Goal: Information Seeking & Learning: Learn about a topic

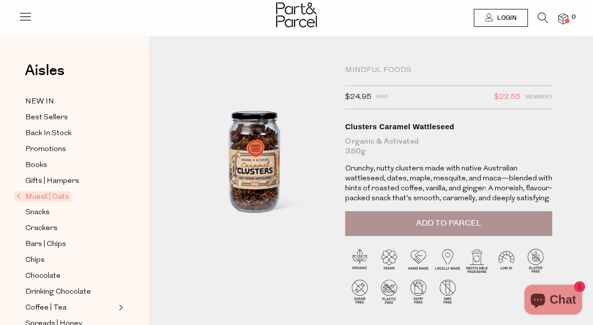
click at [37, 198] on span "Muesli | Oats" at bounding box center [43, 196] width 58 height 10
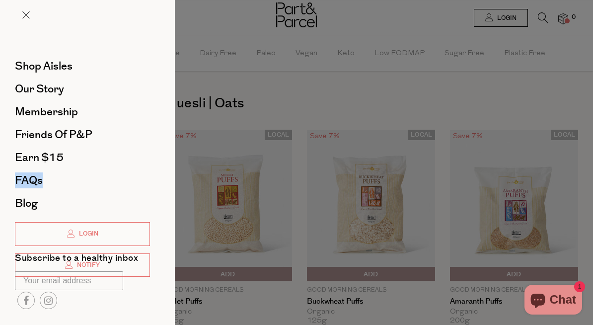
click at [276, 113] on div at bounding box center [296, 162] width 593 height 325
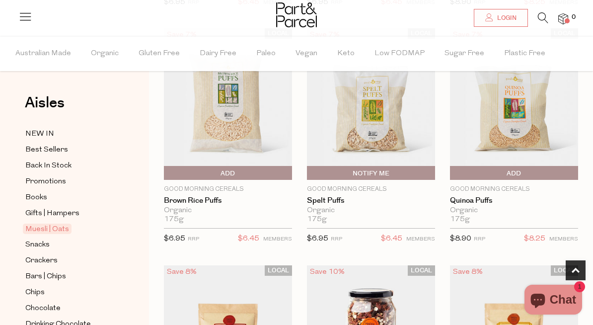
scroll to position [322, 0]
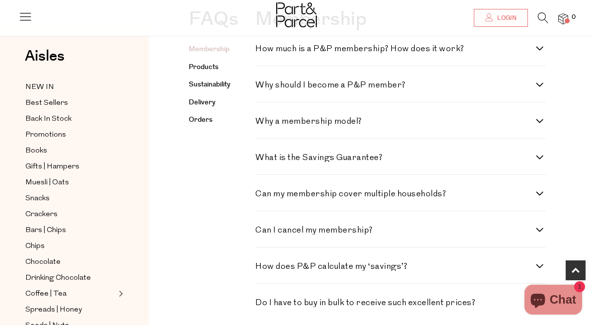
scroll to position [236, 0]
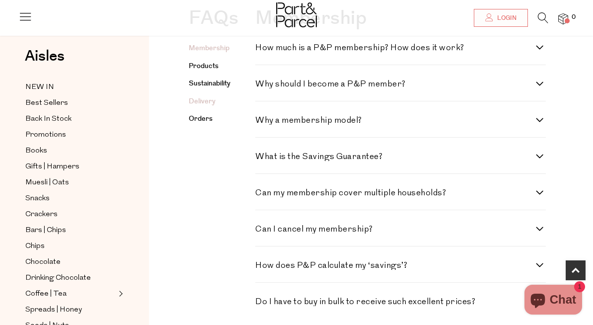
click at [210, 102] on link "Delivery" at bounding box center [202, 101] width 27 height 10
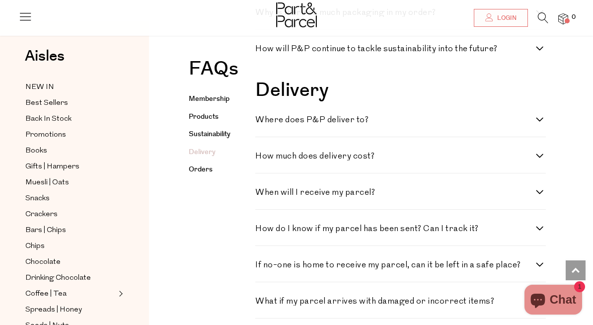
scroll to position [1130, 0]
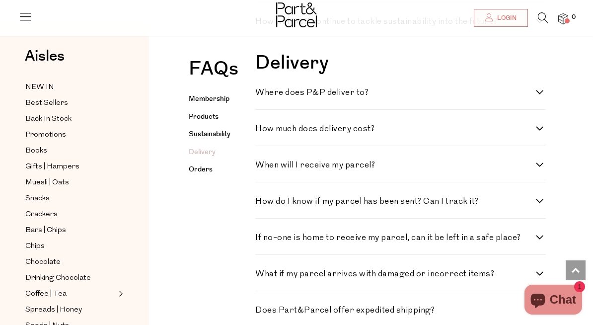
click at [338, 97] on h4 "Where does P&P deliver to?" at bounding box center [395, 92] width 281 height 8
click at [262, 95] on to\? "Where does P&P deliver to?" at bounding box center [258, 91] width 6 height 6
checkbox to\? "true"
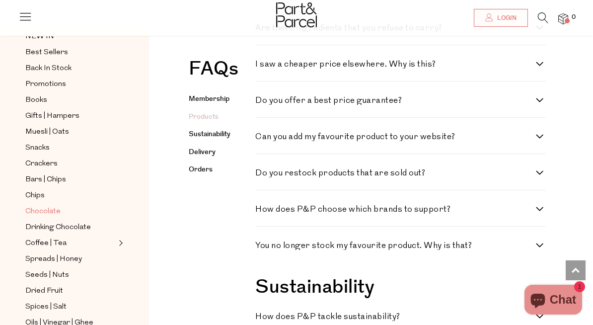
scroll to position [55, 0]
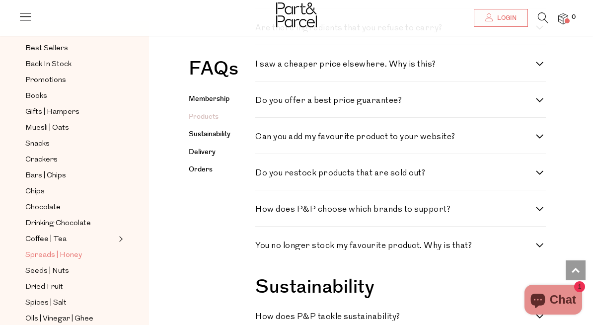
click at [76, 255] on span "Spreads | Honey" at bounding box center [53, 255] width 57 height 12
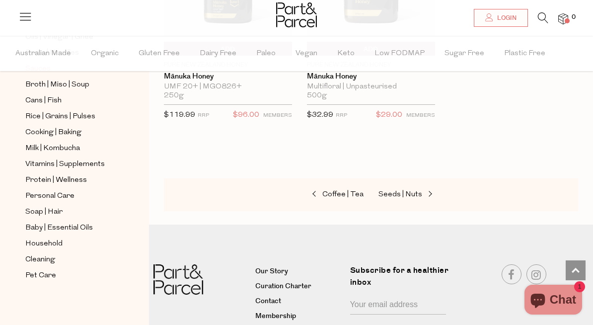
scroll to position [3793, 0]
click at [61, 181] on span "Protein | Wellness" at bounding box center [56, 180] width 62 height 12
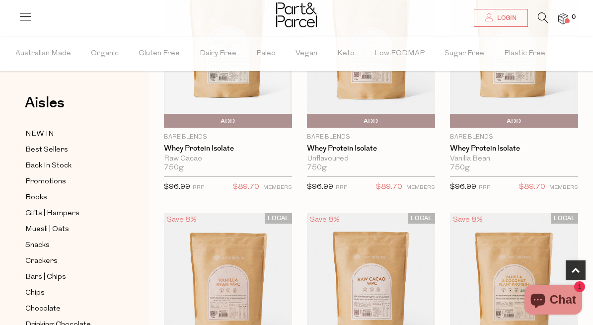
scroll to position [154, 0]
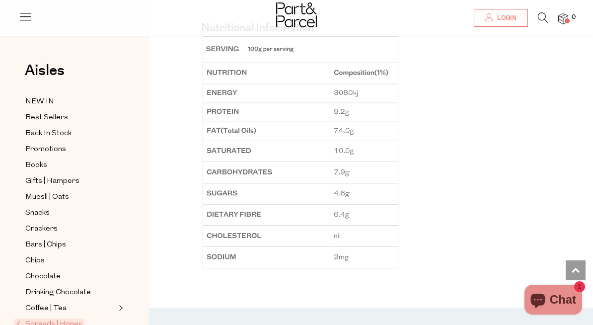
scroll to position [806, 0]
